Goal: Information Seeking & Learning: Learn about a topic

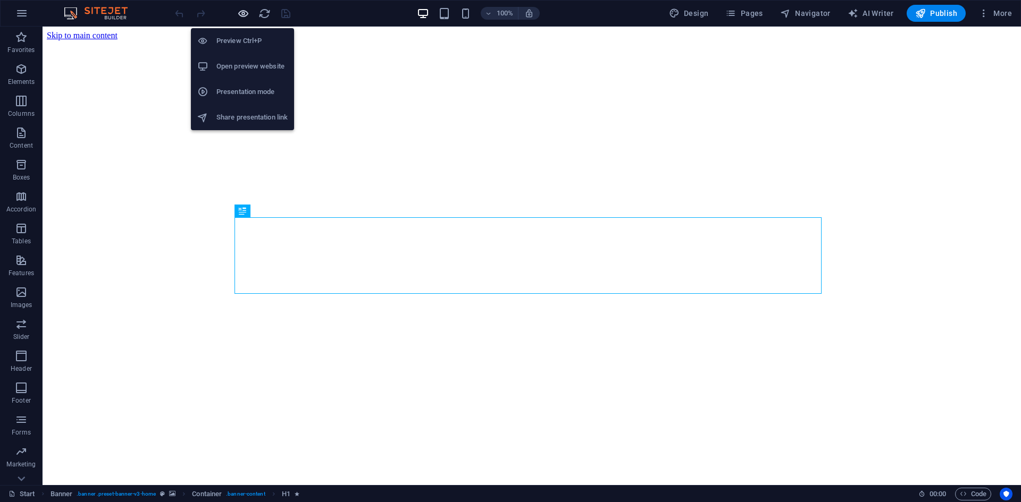
click at [238, 12] on icon "button" at bounding box center [243, 13] width 12 height 12
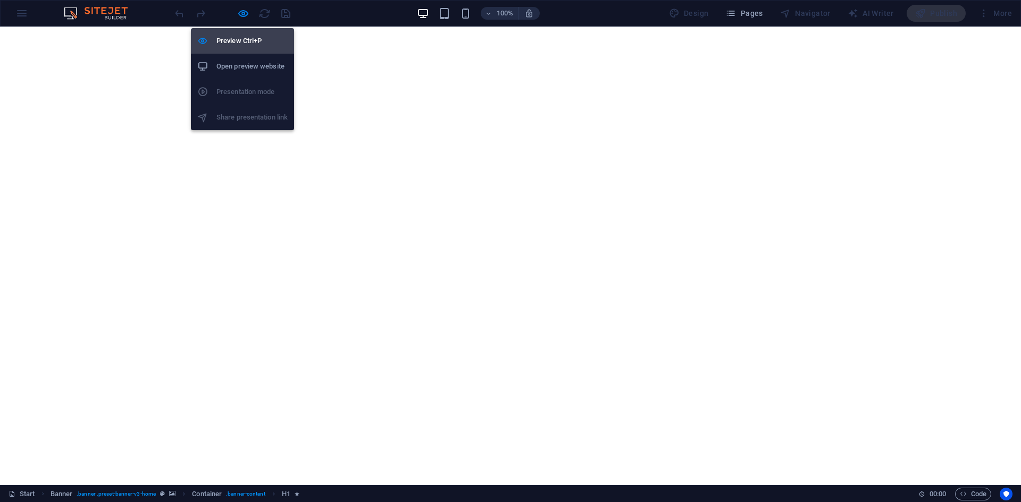
click at [237, 36] on h6 "Preview Ctrl+P" at bounding box center [251, 41] width 71 height 13
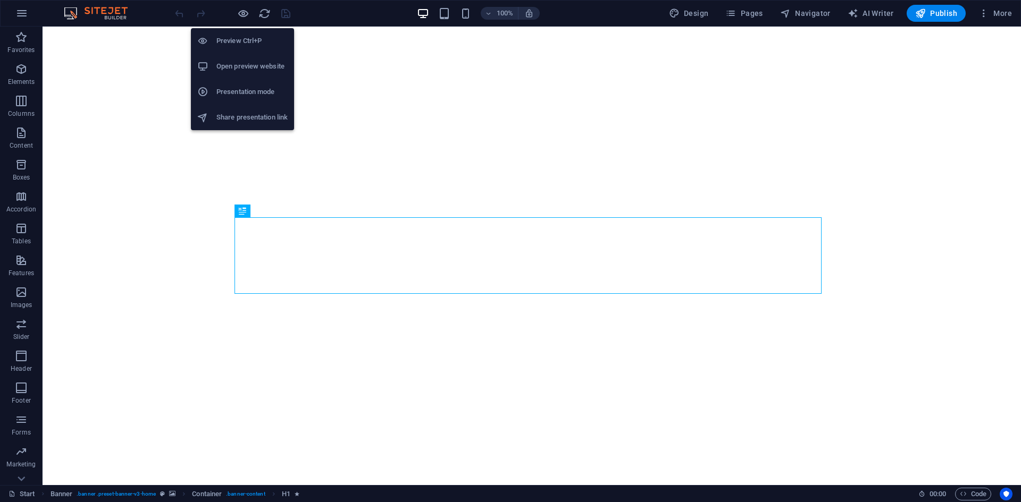
click at [237, 36] on h6 "Preview Ctrl+P" at bounding box center [251, 41] width 71 height 13
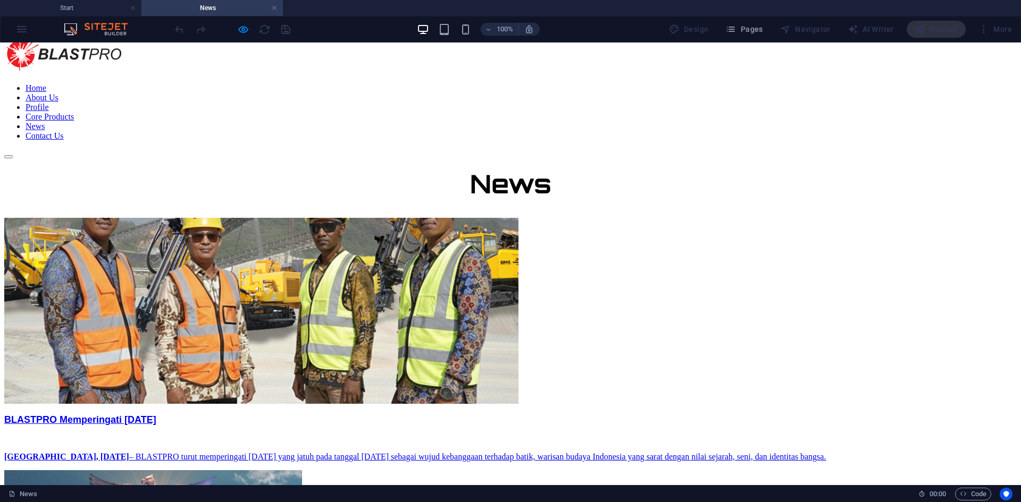
scroll to position [53, 0]
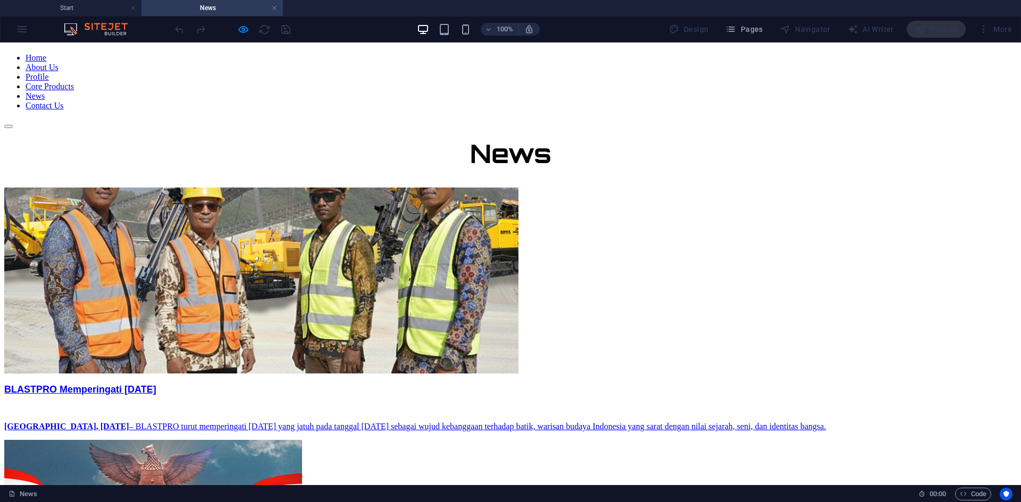
click at [595, 384] on div "BLASTPRO Memperingati [DATE] [GEOGRAPHIC_DATA], [DATE] – BLASTPRO turut memperi…" at bounding box center [510, 407] width 1012 height 47
click at [597, 384] on div "BLASTPRO Memperingati [DATE]" at bounding box center [510, 389] width 1012 height 11
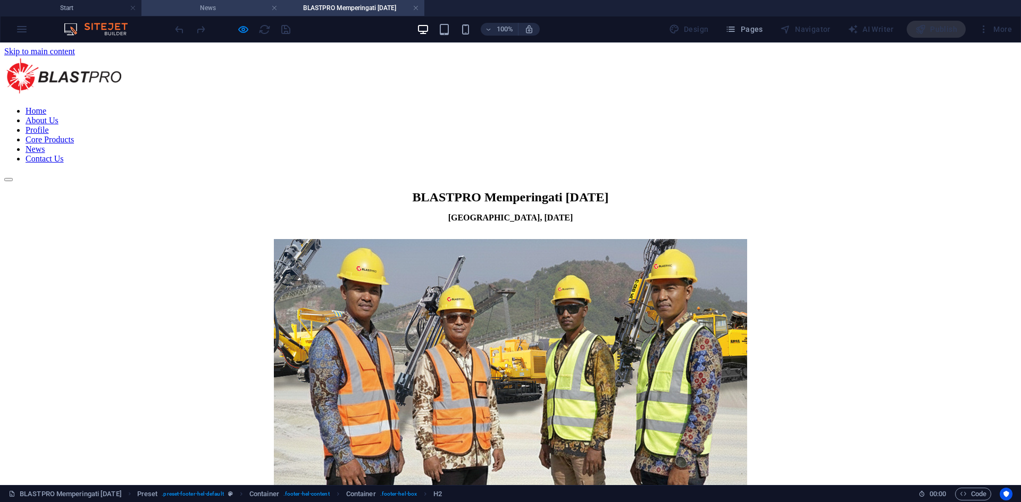
scroll to position [253, 0]
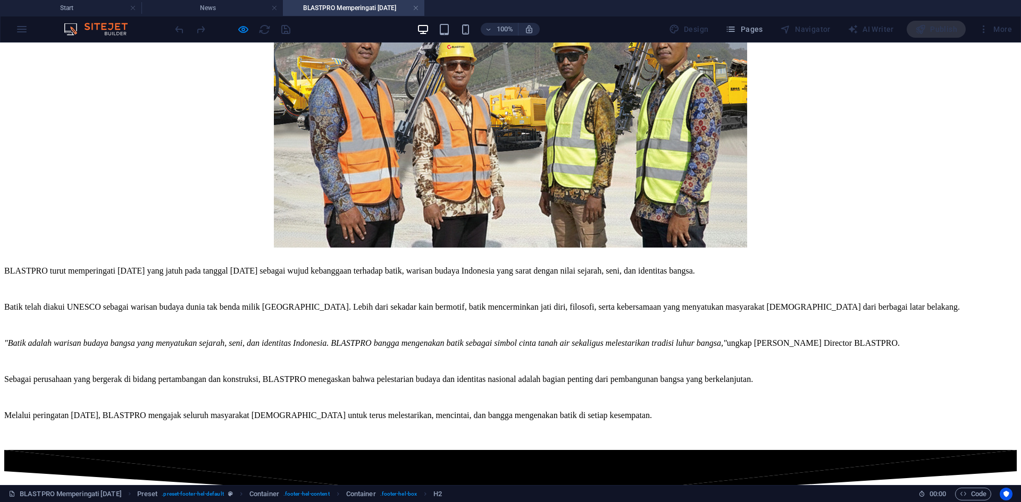
click at [647, 283] on div "BLASTPRO turut memperingati [DATE] yang jatuh pada tanggal [DATE] sebagai wujud…" at bounding box center [510, 353] width 1012 height 175
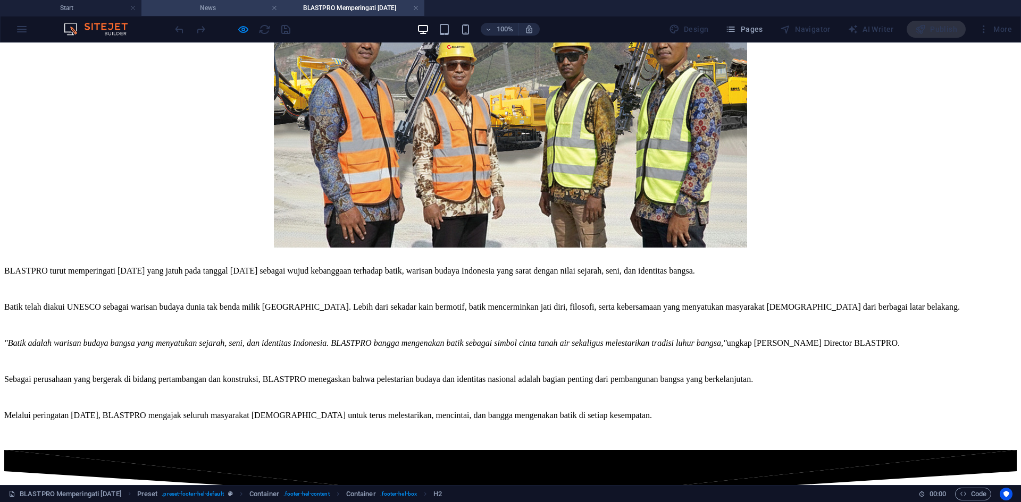
click at [228, 4] on h4 "News" at bounding box center [211, 8] width 141 height 12
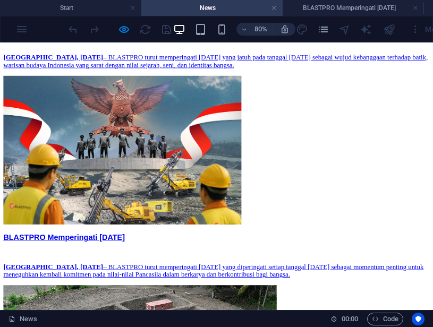
scroll to position [425, 0]
